Goal: Task Accomplishment & Management: Use online tool/utility

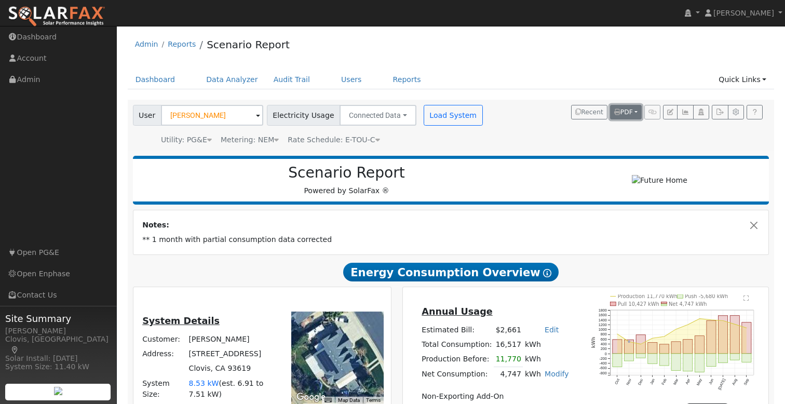
click at [634, 111] on button "PDF" at bounding box center [626, 112] width 32 height 15
click at [511, 118] on div "User [PERSON_NAME] Account Default Account Default Account [STREET_ADDRESS] Pri…" at bounding box center [449, 123] width 636 height 44
click at [345, 79] on link "Users" at bounding box center [351, 79] width 36 height 19
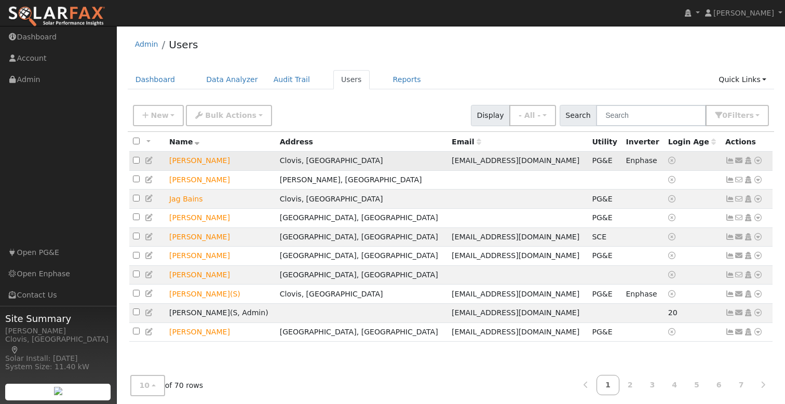
click at [763, 160] on td "Send Email... Copy a Link Reset Password Open Access Data Analyzer Reports Scen…" at bounding box center [747, 161] width 51 height 19
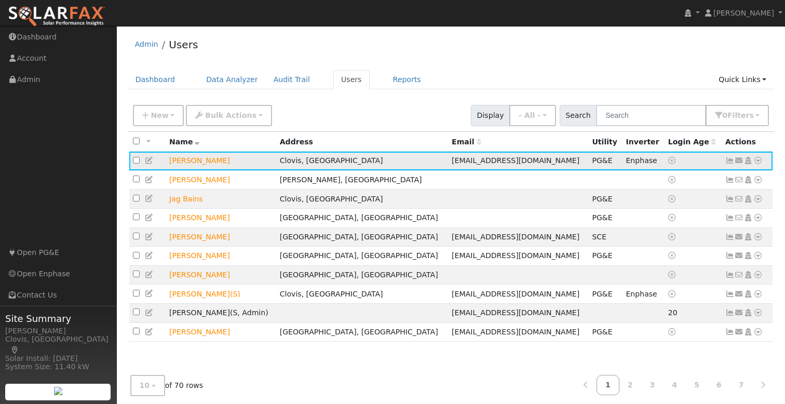
click at [760, 161] on icon at bounding box center [757, 160] width 9 height 7
click at [0, 0] on link "Export to CSV" at bounding box center [0, 0] width 0 height 0
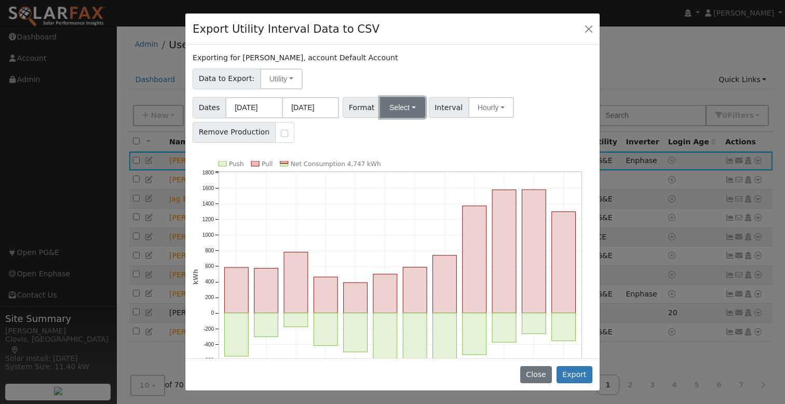
click at [414, 112] on button "Select" at bounding box center [402, 107] width 45 height 21
drag, startPoint x: 411, startPoint y: 242, endPoint x: 423, endPoint y: 238, distance: 12.3
click at [411, 242] on link "Solargraf" at bounding box center [415, 240] width 74 height 15
click at [574, 373] on button "Export" at bounding box center [575, 375] width 36 height 18
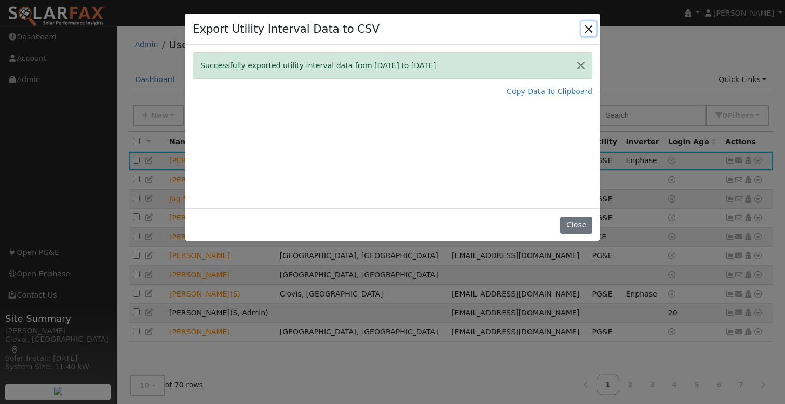
click at [590, 28] on button "Close" at bounding box center [588, 28] width 15 height 15
click at [590, 28] on div "User Profile First name Last name Email Email Notifications No Emails No Emails…" at bounding box center [451, 221] width 668 height 390
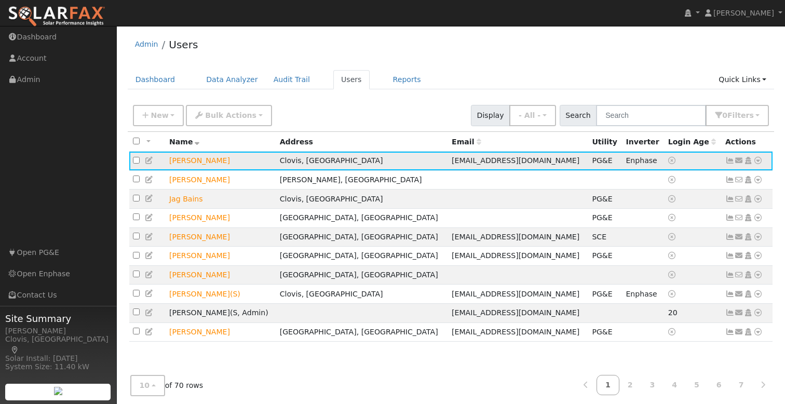
click at [758, 160] on icon at bounding box center [757, 160] width 9 height 7
click at [0, 0] on link "Scenario" at bounding box center [0, 0] width 0 height 0
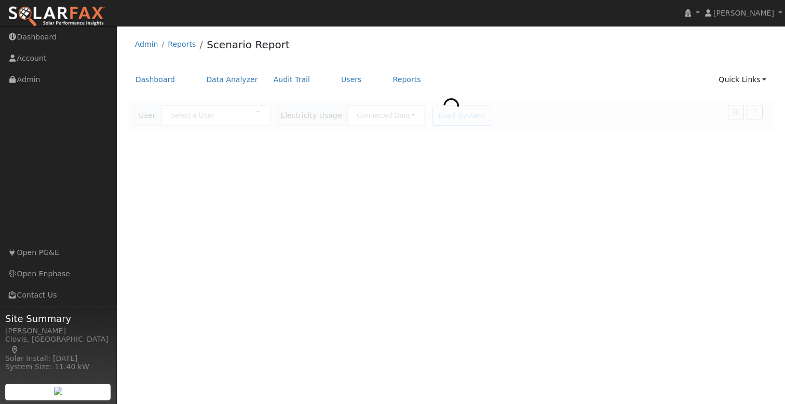
type input "[PERSON_NAME]"
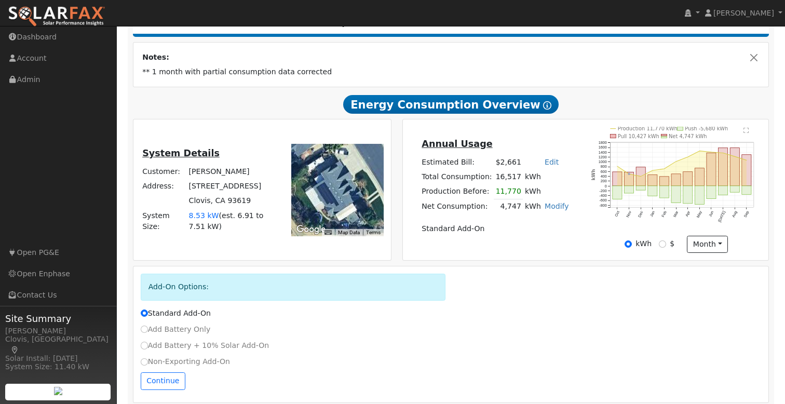
scroll to position [181, 0]
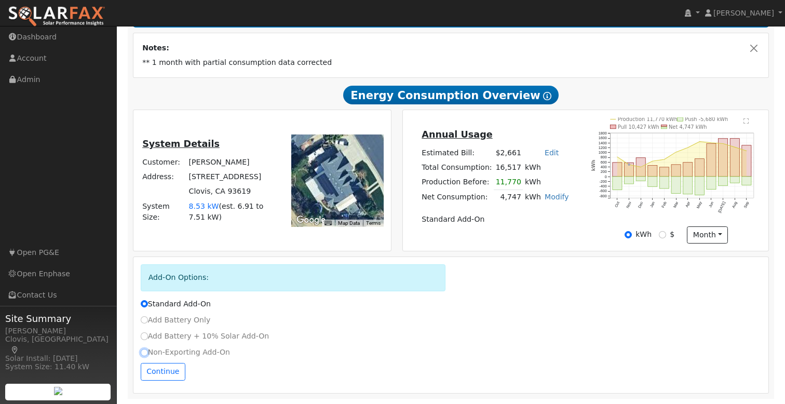
drag, startPoint x: 146, startPoint y: 351, endPoint x: 170, endPoint y: 355, distance: 24.1
click at [146, 351] on input "Non-Exporting Add-On" at bounding box center [144, 352] width 7 height 7
radio input "true"
radio input "false"
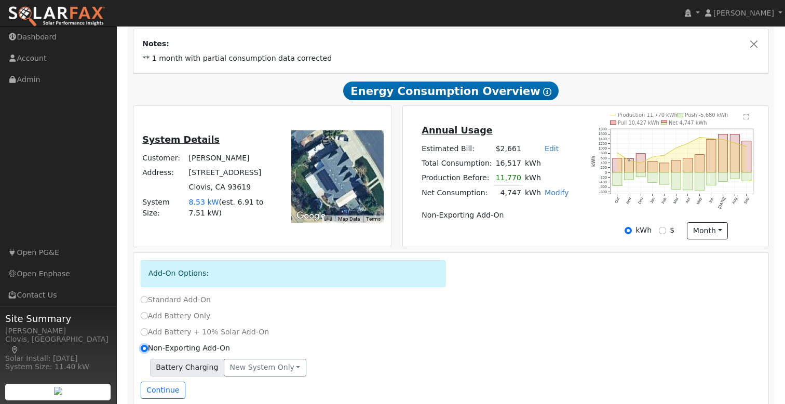
scroll to position [204, 0]
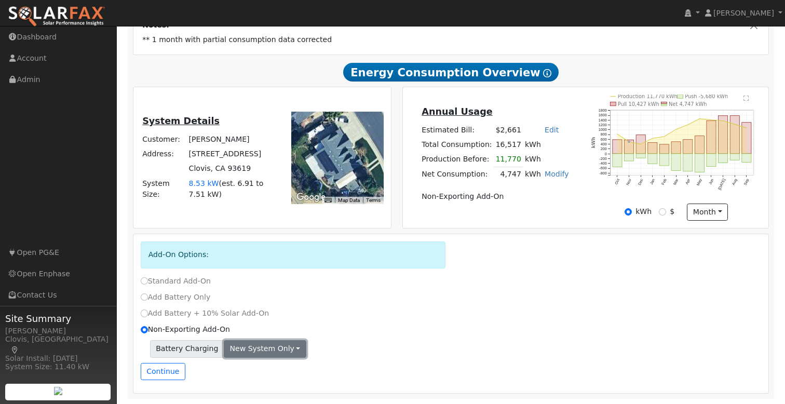
click at [274, 351] on button "New system only" at bounding box center [265, 349] width 83 height 18
drag, startPoint x: 320, startPoint y: 342, endPoint x: 283, endPoint y: 350, distance: 37.3
click at [320, 342] on div "Battery Charging New system only New system only Both systems" at bounding box center [451, 349] width 621 height 18
click at [168, 373] on button "Continue" at bounding box center [163, 372] width 45 height 18
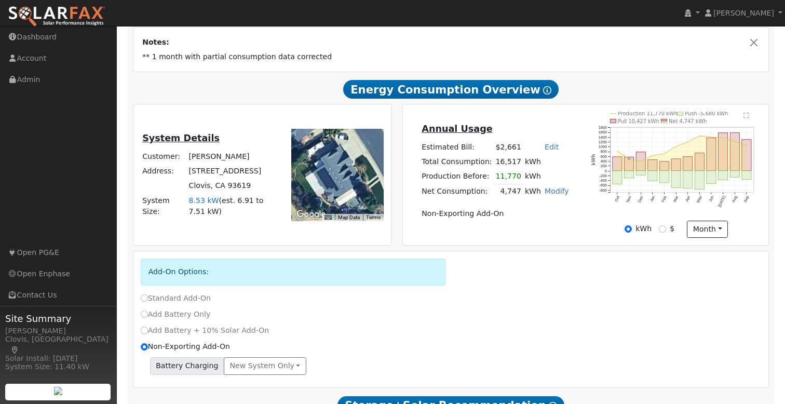
scroll to position [191, 0]
